Goal: Transaction & Acquisition: Book appointment/travel/reservation

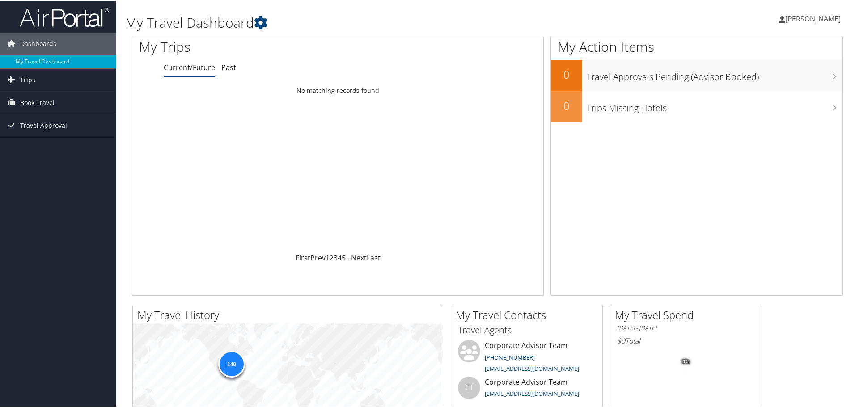
click at [34, 76] on link "Trips" at bounding box center [58, 79] width 116 height 22
click at [27, 143] on span "Book Travel" at bounding box center [37, 142] width 34 height 22
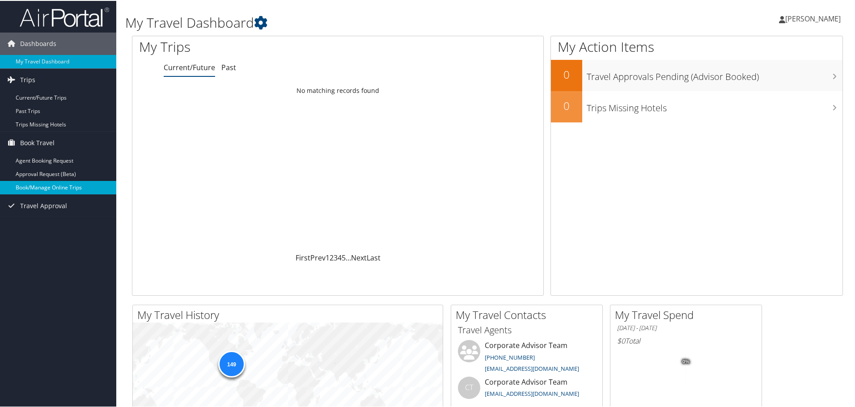
click at [47, 184] on link "Book/Manage Online Trips" at bounding box center [58, 186] width 116 height 13
